Goal: Find specific page/section: Find specific page/section

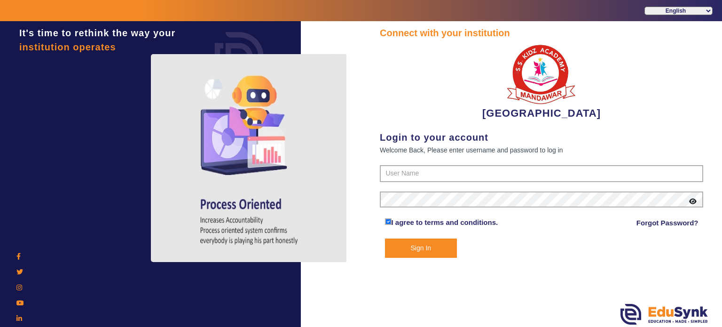
click at [393, 183] on form "I agree to terms and conditions. Forgot Password? Sign In" at bounding box center [542, 211] width 324 height 93
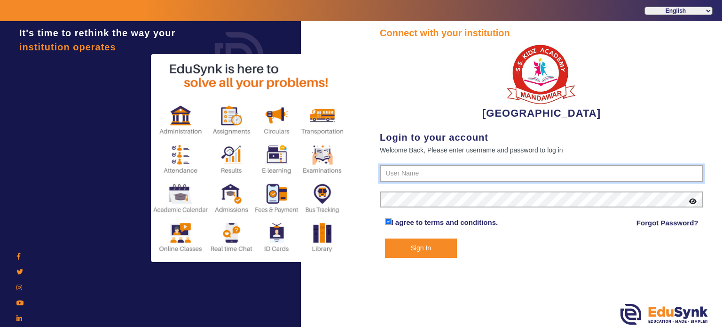
click at [393, 178] on input "text" at bounding box center [542, 173] width 324 height 17
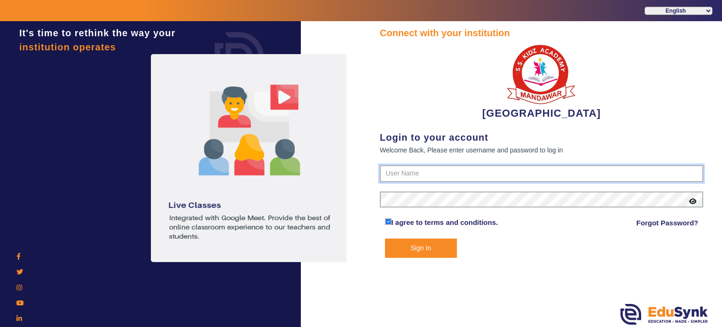
type input "9928895959"
click at [425, 249] on button "Sign In" at bounding box center [421, 247] width 72 height 19
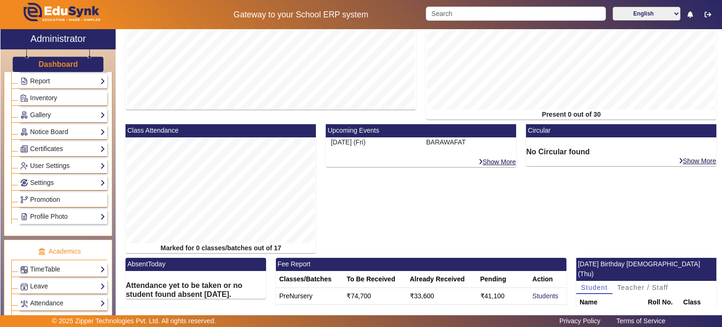
scroll to position [192, 0]
click at [66, 180] on link "Settings" at bounding box center [62, 181] width 85 height 11
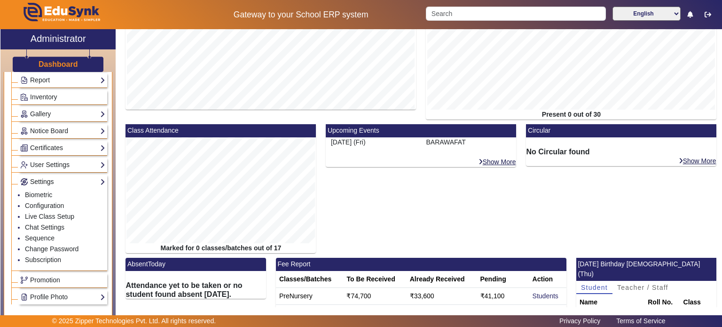
scroll to position [0, 0]
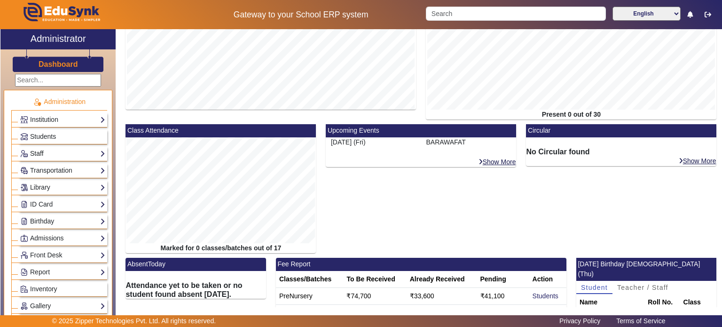
click at [56, 149] on link "Staff" at bounding box center [62, 153] width 85 height 11
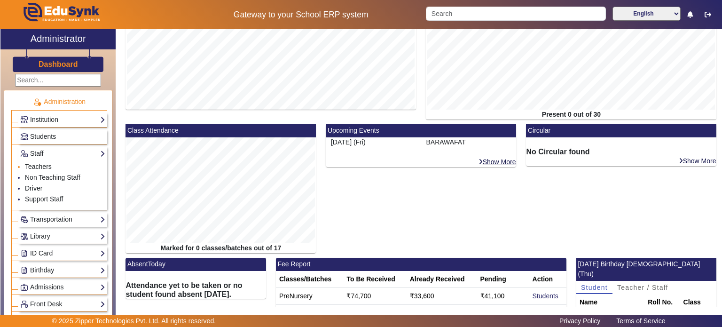
click at [49, 165] on link "Teachers" at bounding box center [38, 167] width 27 height 8
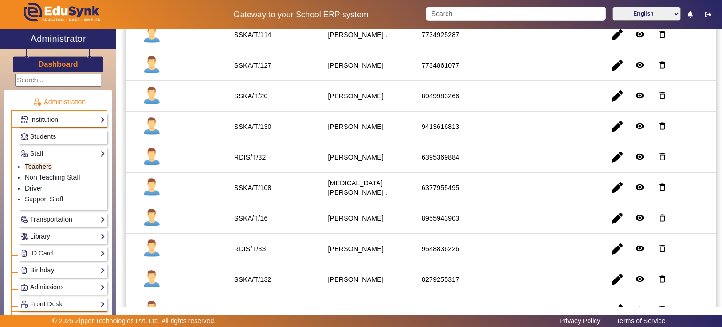
scroll to position [303, 0]
click at [332, 214] on staff-with-status "[PERSON_NAME]" at bounding box center [356, 218] width 56 height 8
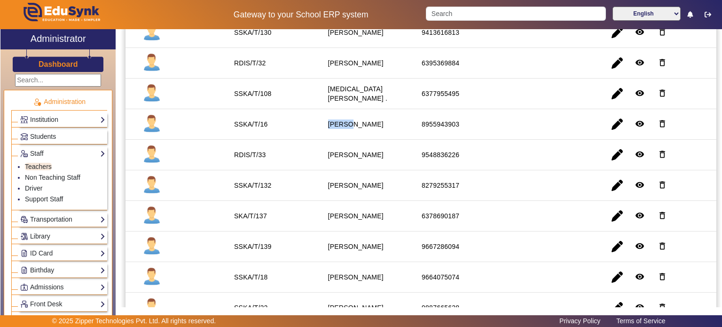
scroll to position [387, 0]
